Goal: Task Accomplishment & Management: Use online tool/utility

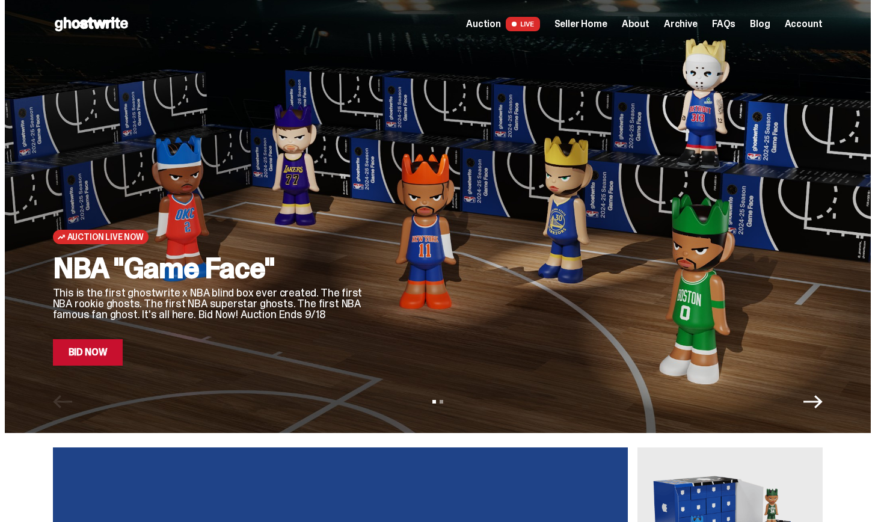
click at [590, 23] on span "Seller Home" at bounding box center [581, 24] width 53 height 10
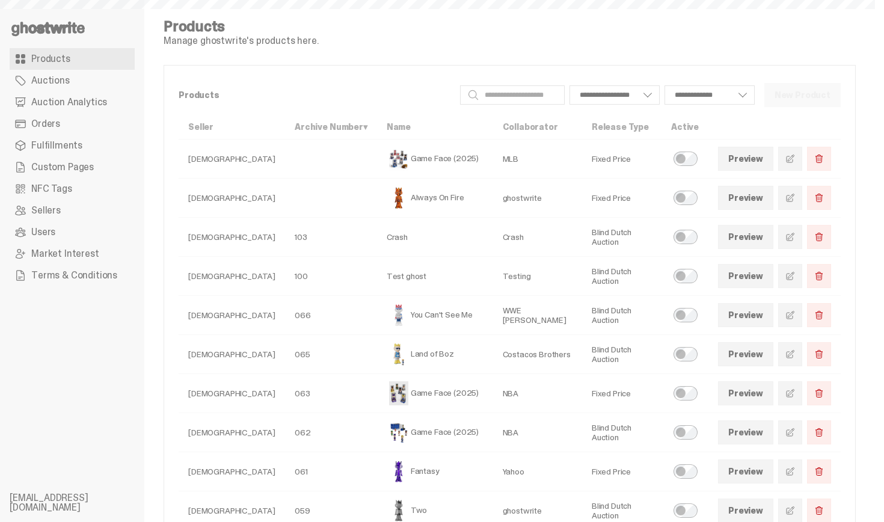
select select
click at [51, 97] on span "Auction Analytics" at bounding box center [69, 102] width 76 height 10
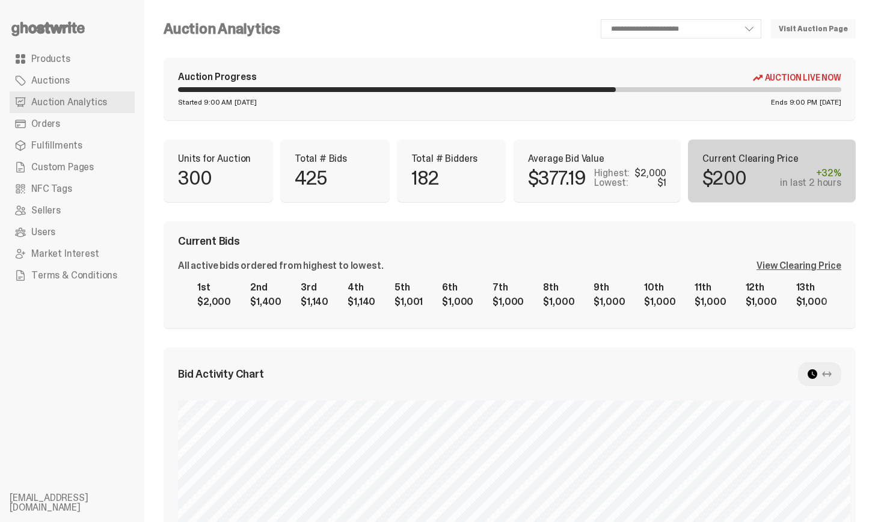
click at [434, 113] on div "Auction Progress Auction Live Now Started 9:00 AM Monday, Sep 15 Ends 9:00 PM T…" at bounding box center [510, 89] width 692 height 63
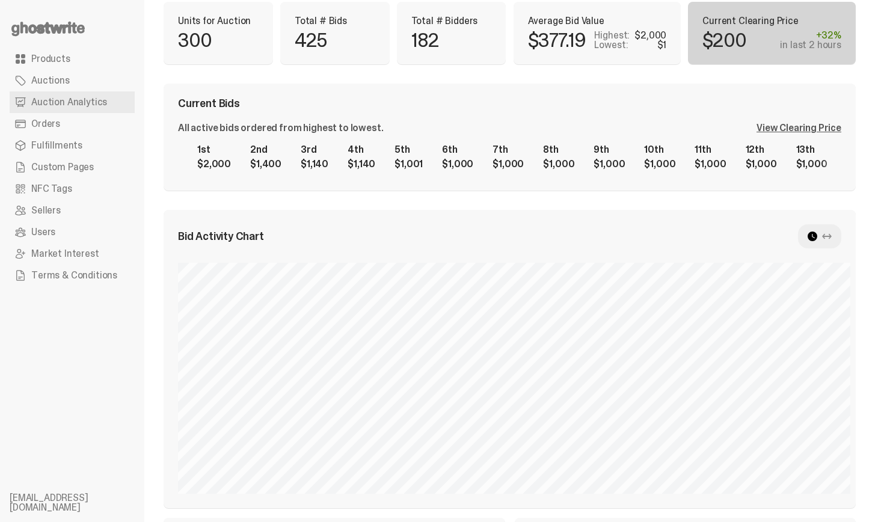
scroll to position [105, 0]
